Goal: Task Accomplishment & Management: Manage account settings

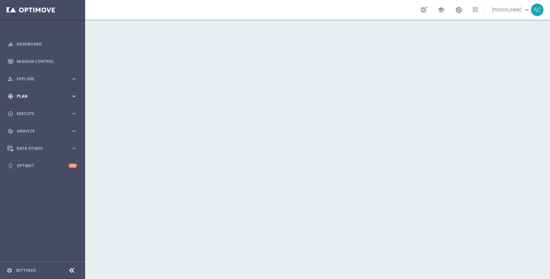
click at [35, 102] on div "gps_fixed Plan keyboard_arrow_right" at bounding box center [42, 95] width 84 height 17
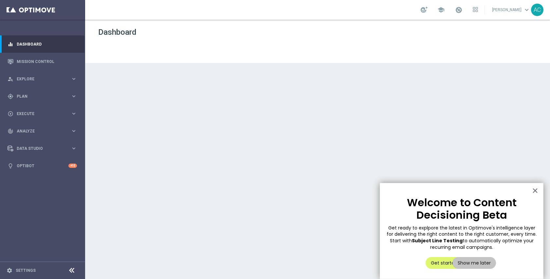
click at [32, 111] on div "play_circle_outline Execute" at bounding box center [39, 114] width 63 height 6
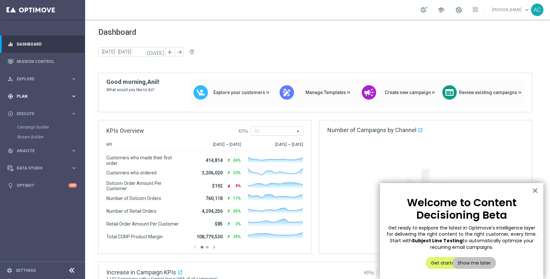
click at [23, 98] on div "gps_fixed Plan" at bounding box center [39, 96] width 63 height 6
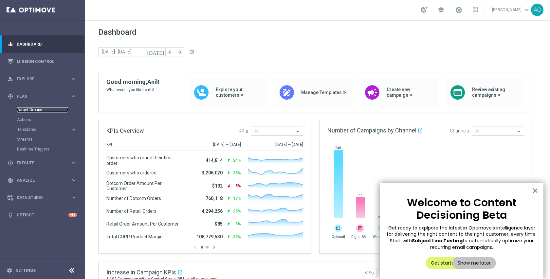
click at [30, 110] on link "Target Groups" at bounding box center [42, 109] width 51 height 5
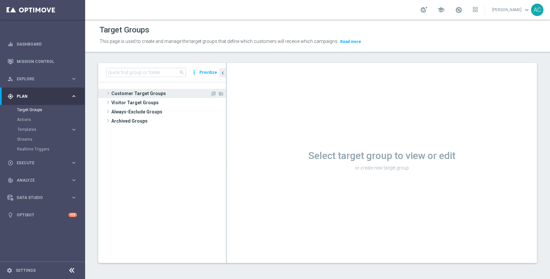
click at [161, 90] on span "Customer Target Groups" at bounding box center [160, 93] width 99 height 9
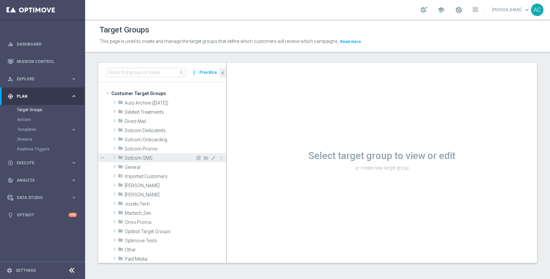
click at [164, 157] on span "Dotcom SMS" at bounding box center [160, 158] width 70 height 6
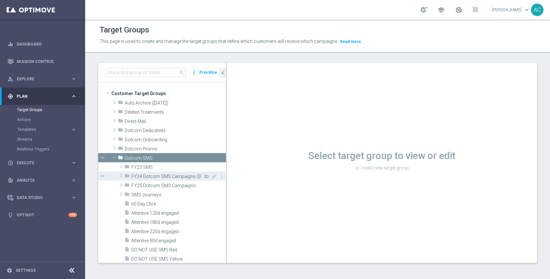
click at [161, 174] on span "FY24 Dotcom SMS Campaigns" at bounding box center [163, 177] width 64 height 6
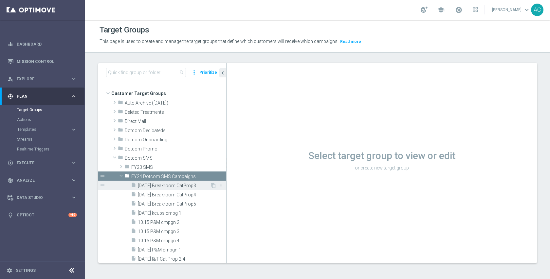
click at [164, 185] on span "10.11.24 Breakroom CatProp3" at bounding box center [174, 186] width 72 height 6
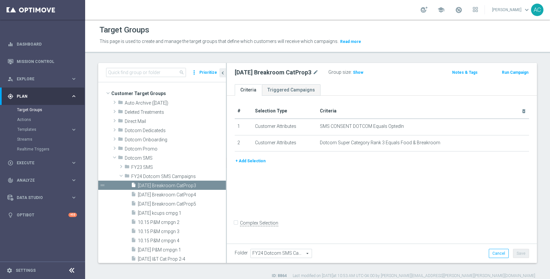
click at [247, 160] on button "+ Add Selection" at bounding box center [250, 160] width 31 height 7
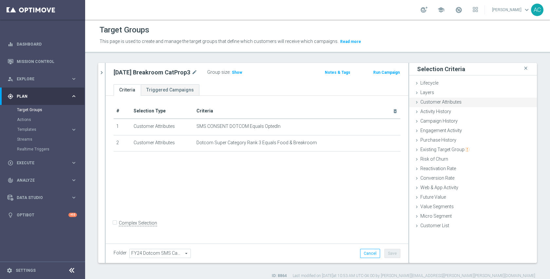
click at [469, 105] on div "Customer Attributes done" at bounding box center [473, 103] width 128 height 10
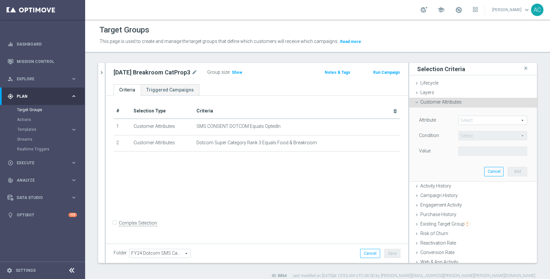
click at [477, 120] on span at bounding box center [493, 120] width 68 height 9
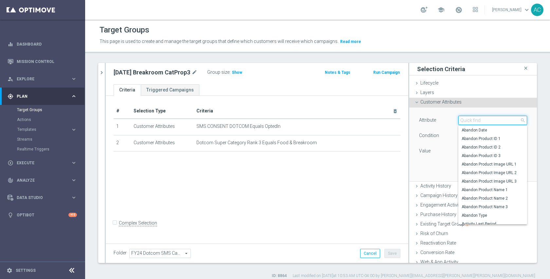
click at [477, 120] on input "search" at bounding box center [492, 120] width 69 height 9
type input "s"
type input "v"
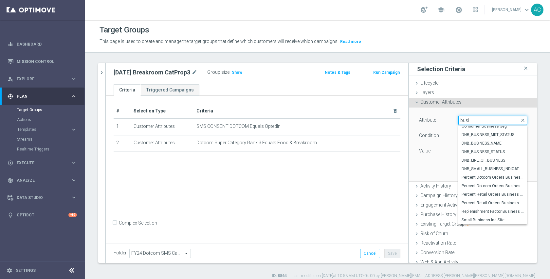
type input "busi"
